Goal: Transaction & Acquisition: Purchase product/service

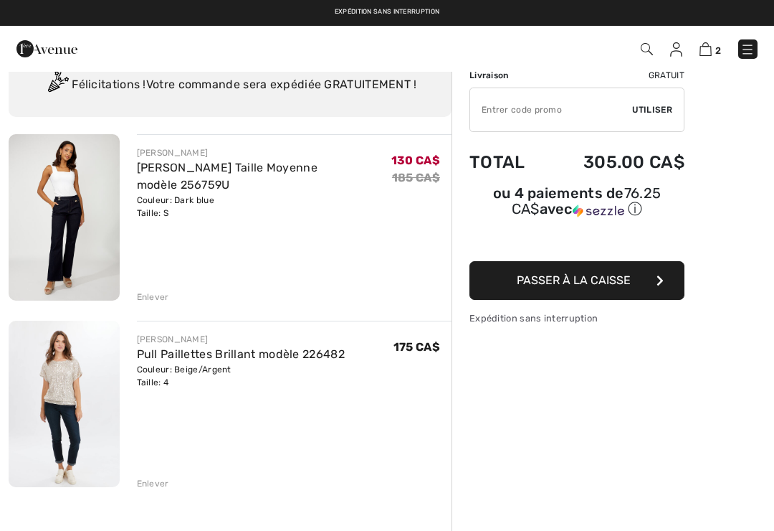
scroll to position [54, 0]
click at [167, 358] on link "Pull Paillettes Brillant modèle 226482" at bounding box center [241, 354] width 208 height 14
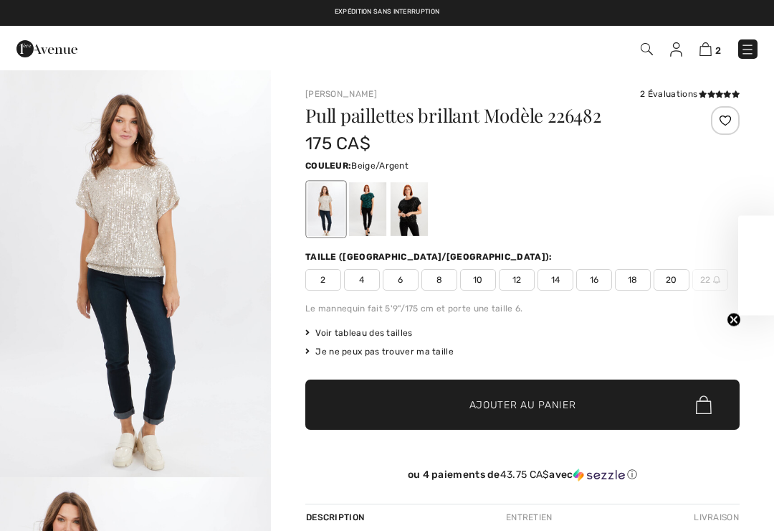
checkbox input "true"
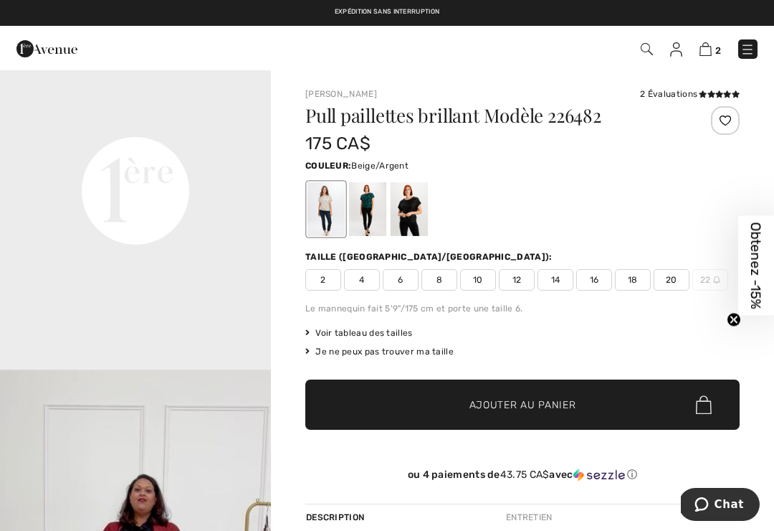
scroll to position [886, 0]
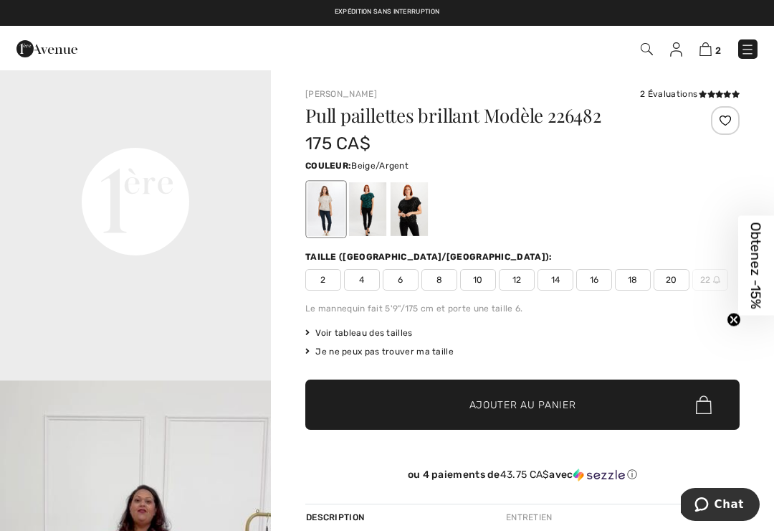
click at [230, 133] on video "Your browser does not support the video tag." at bounding box center [135, 66] width 271 height 136
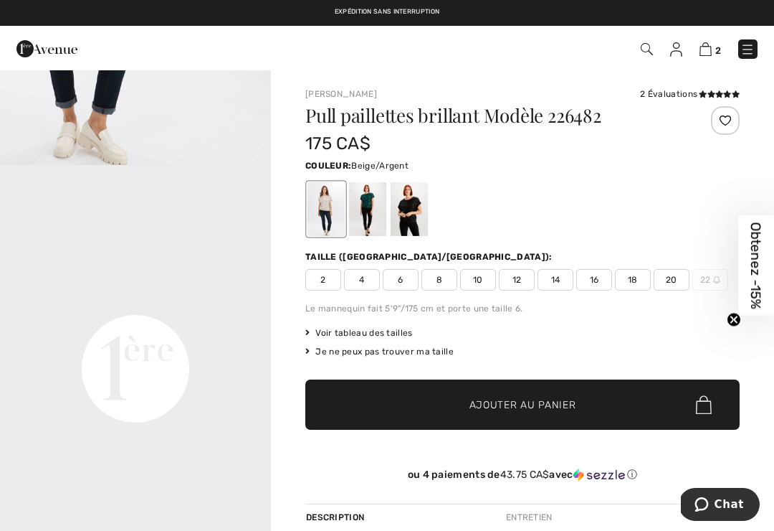
scroll to position [835, 0]
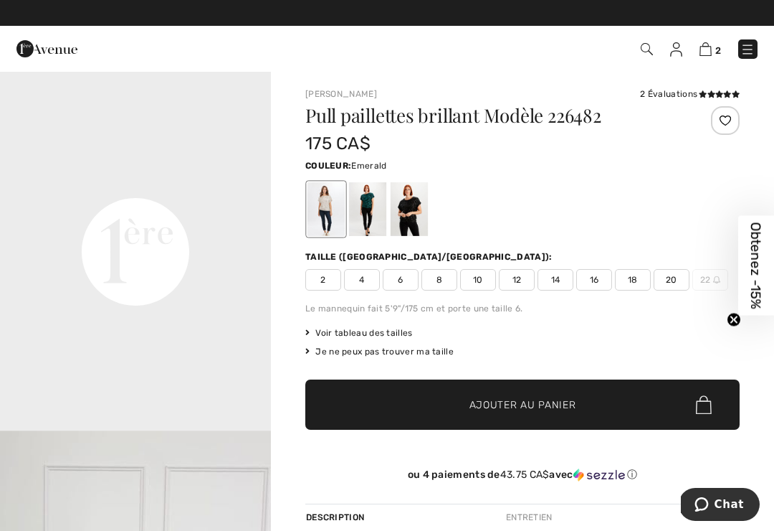
click at [363, 214] on div at bounding box center [367, 209] width 37 height 54
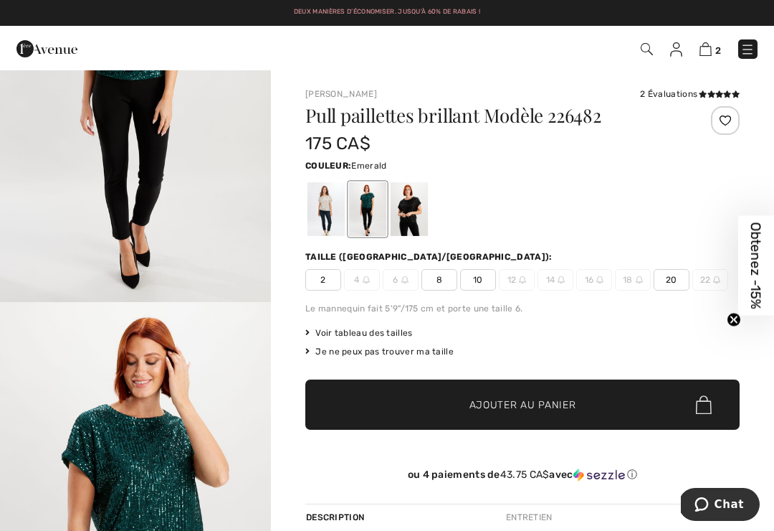
scroll to position [0, 0]
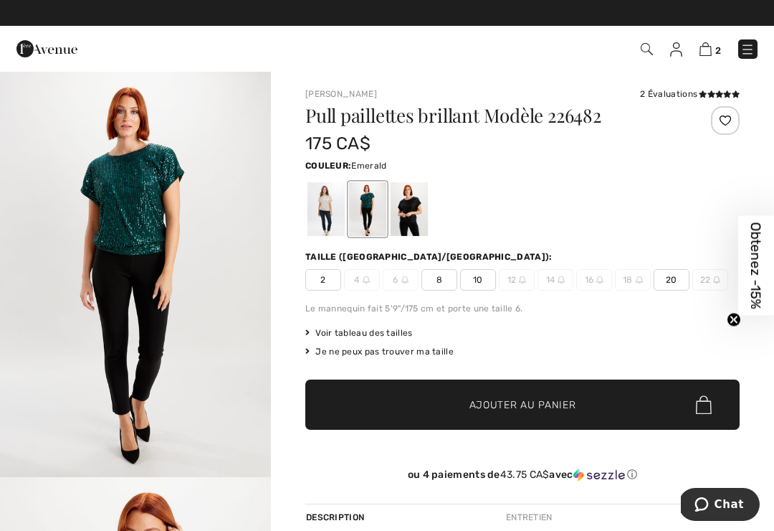
click at [367, 210] on div at bounding box center [367, 209] width 37 height 54
click at [314, 203] on div at bounding box center [326, 209] width 37 height 54
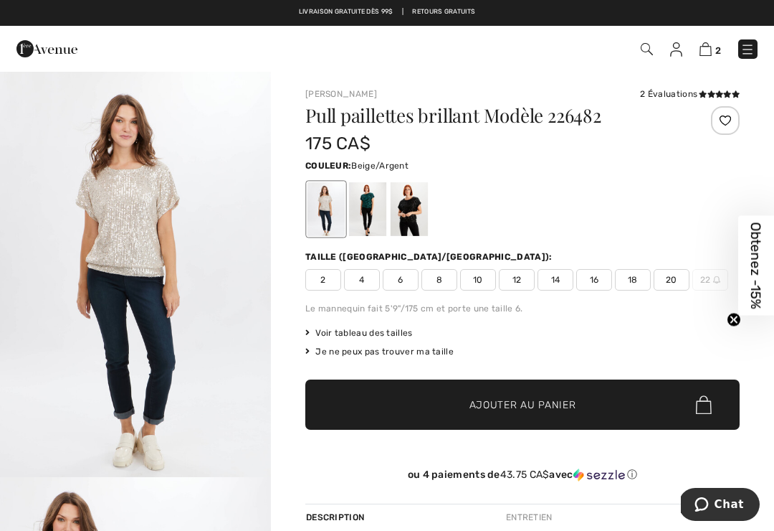
click at [412, 208] on div at bounding box center [409, 209] width 37 height 54
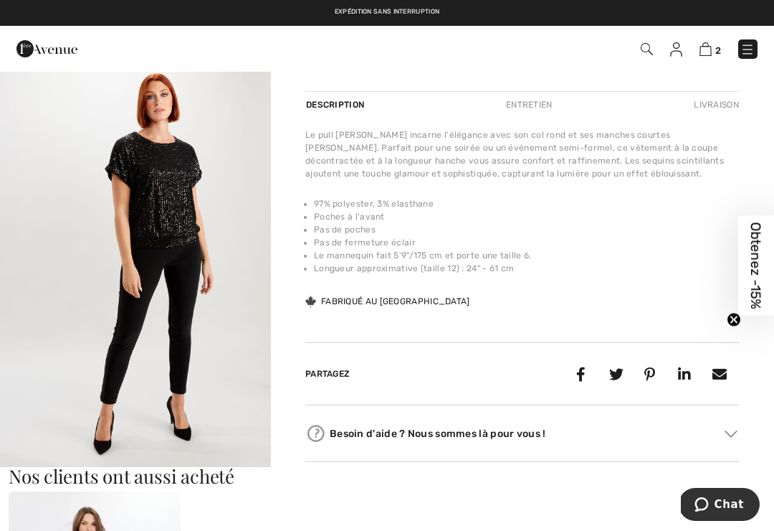
scroll to position [352, 0]
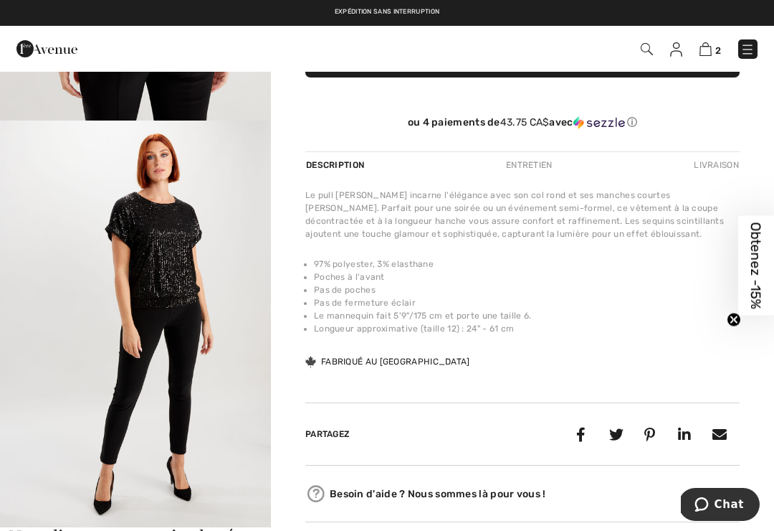
click at [151, 273] on img "4 / 4" at bounding box center [135, 323] width 271 height 407
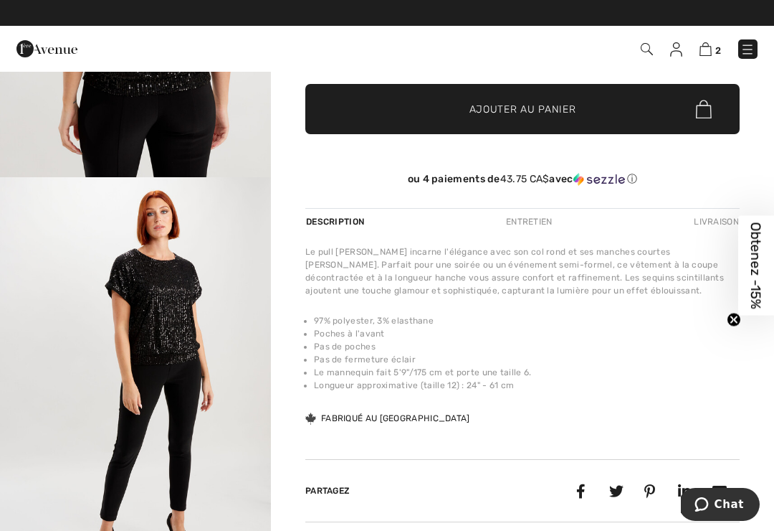
scroll to position [1786, 0]
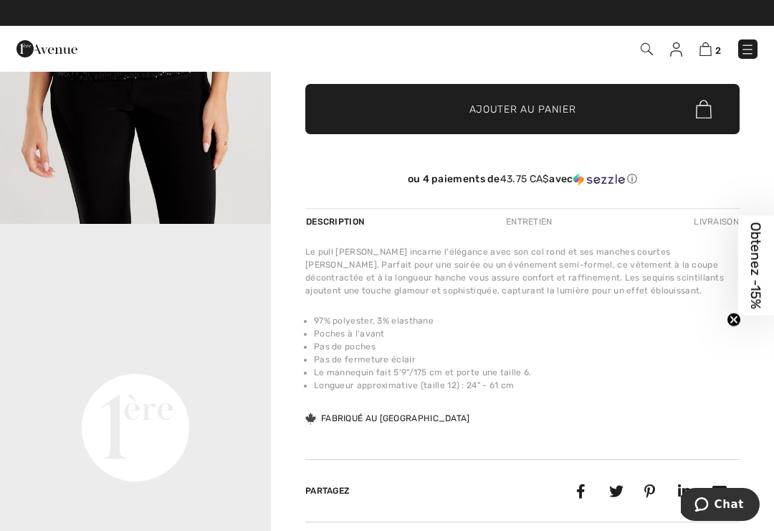
scroll to position [366, 0]
click at [110, 358] on video "Your browser does not support the video tag." at bounding box center [135, 290] width 271 height 136
click at [118, 358] on video "Your browser does not support the video tag." at bounding box center [135, 290] width 271 height 136
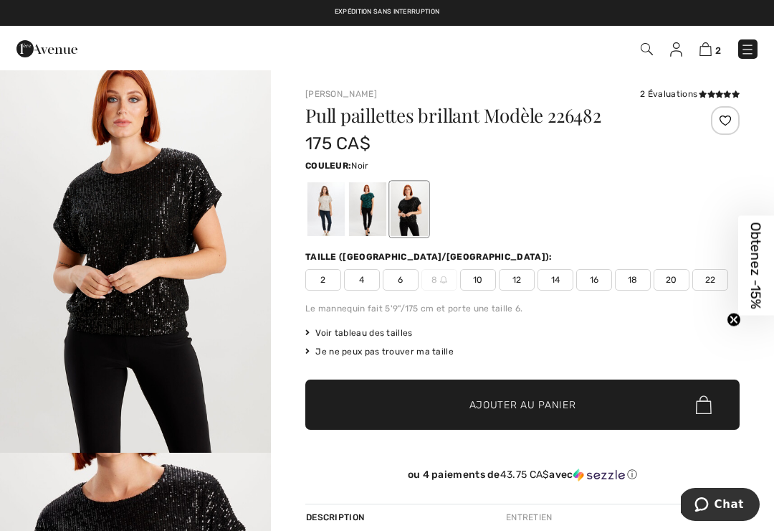
scroll to position [0, 0]
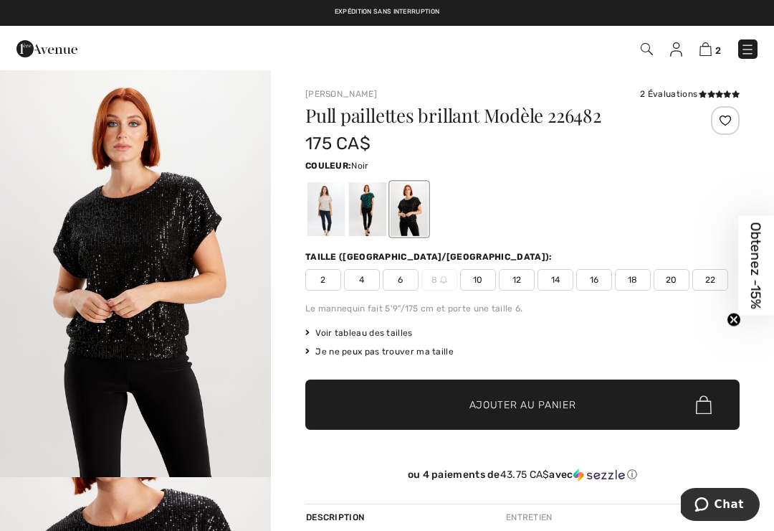
click at [334, 193] on div at bounding box center [326, 209] width 37 height 54
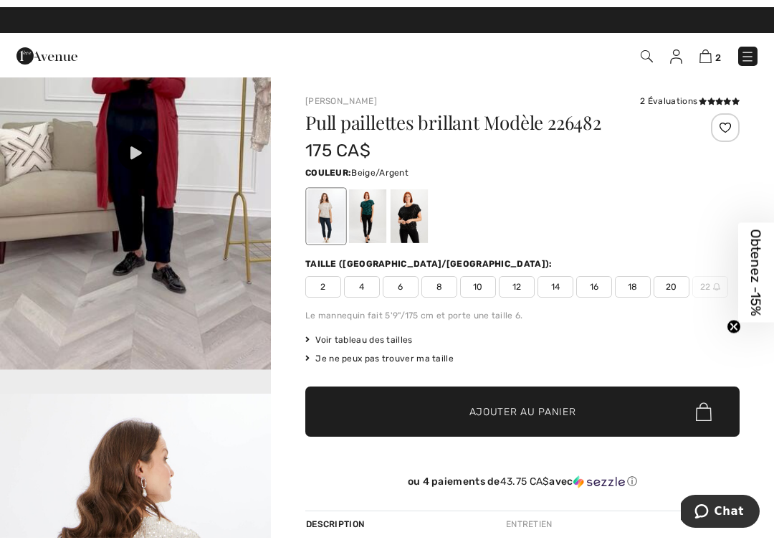
scroll to position [1387, 0]
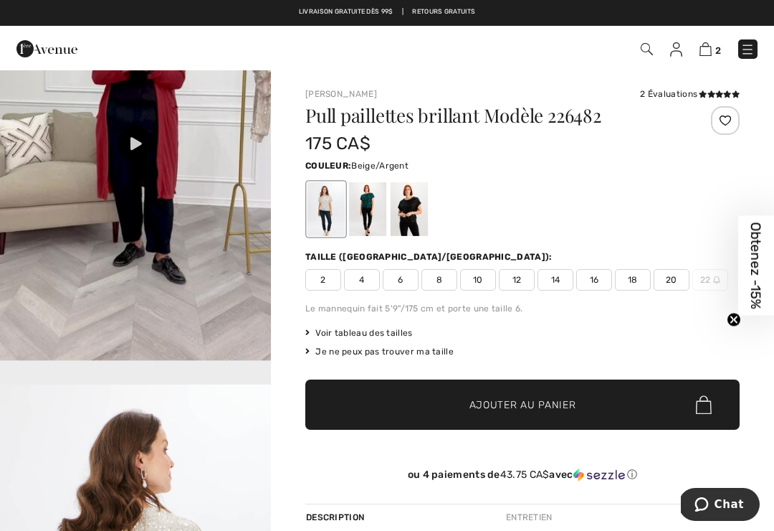
click at [136, 150] on icon at bounding box center [135, 143] width 11 height 13
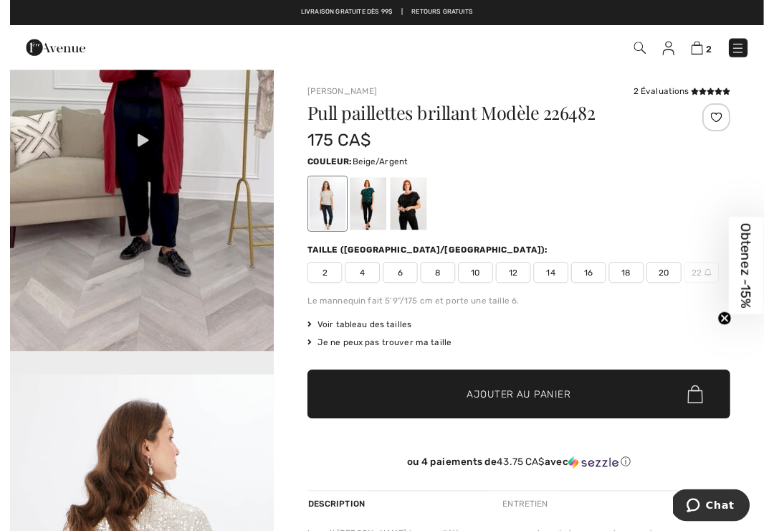
scroll to position [14, 0]
